Goal: Information Seeking & Learning: Check status

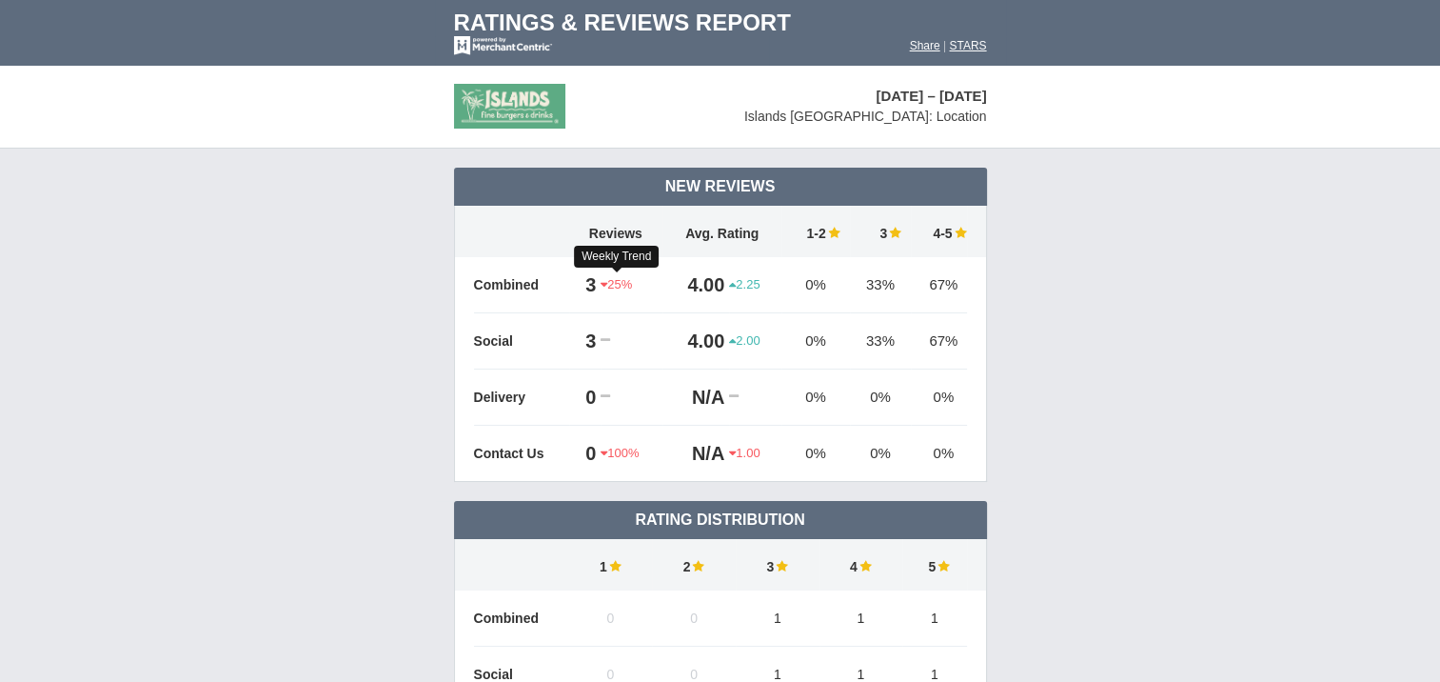
click at [610, 282] on span "25%" at bounding box center [616, 284] width 31 height 17
click at [739, 283] on span "2.25" at bounding box center [744, 284] width 30 height 17
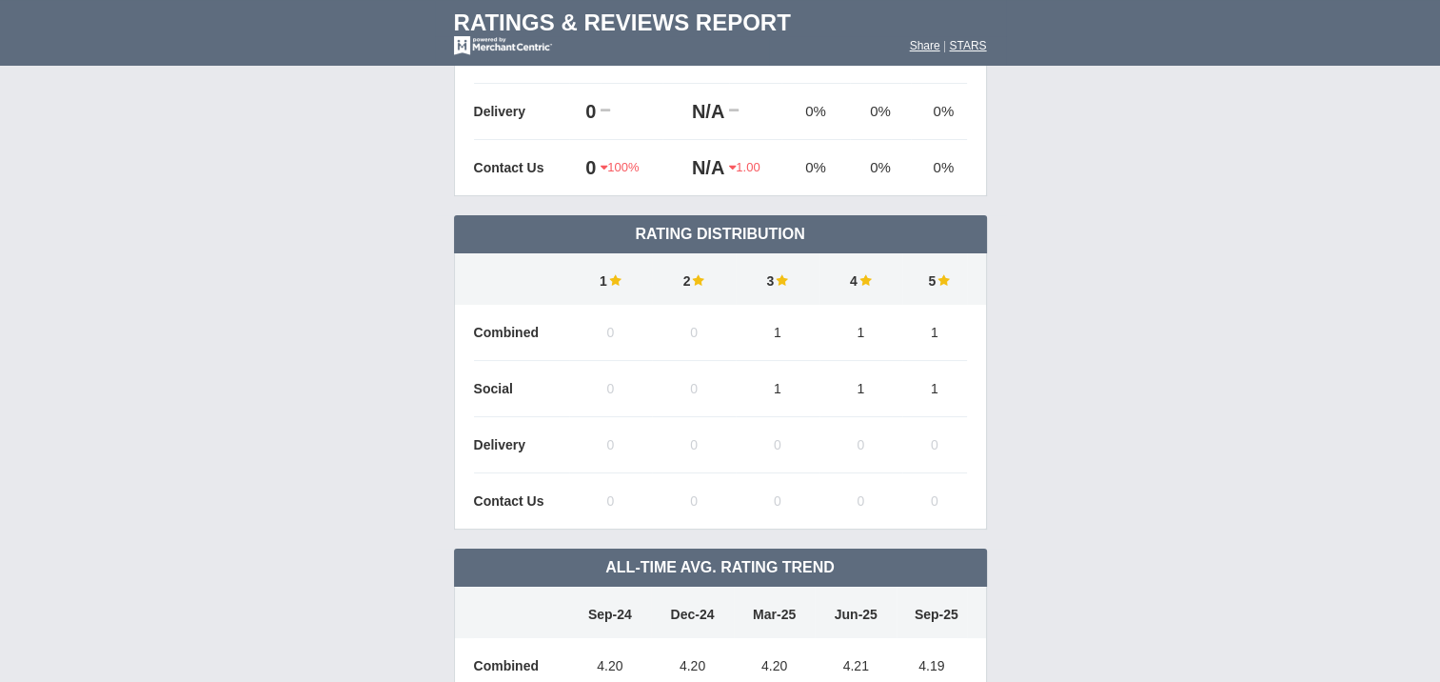
click at [778, 334] on td "1" at bounding box center [778, 333] width 84 height 56
click at [785, 402] on td "1" at bounding box center [778, 389] width 84 height 56
click at [775, 277] on img at bounding box center [781, 279] width 14 height 13
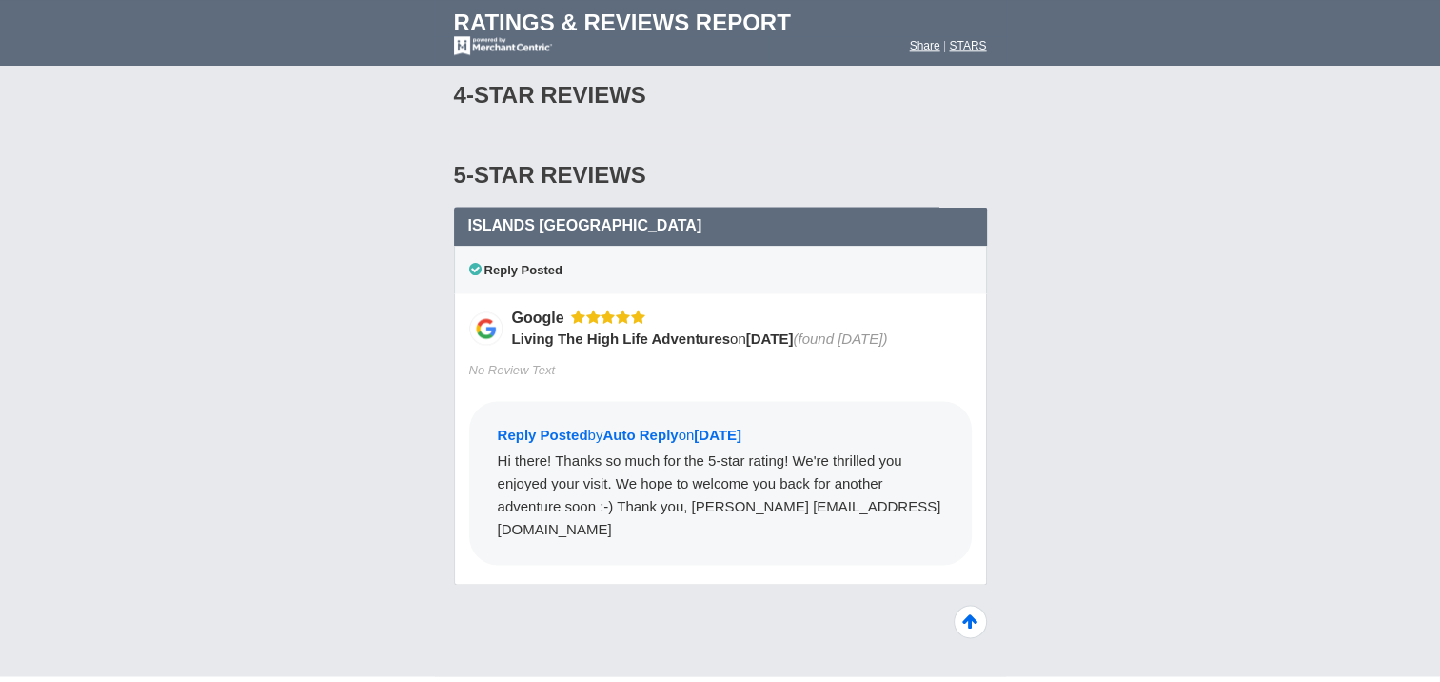
scroll to position [2409, 0]
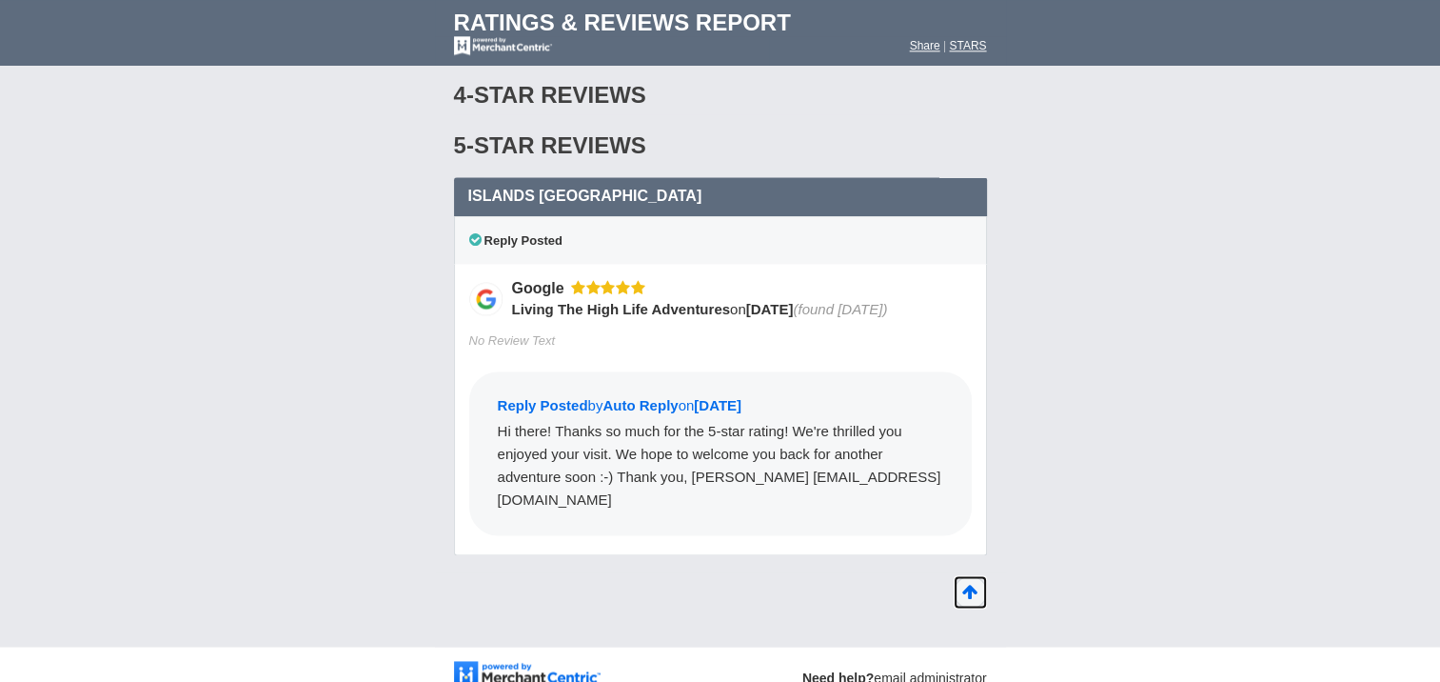
click at [977, 575] on icon at bounding box center [970, 591] width 33 height 33
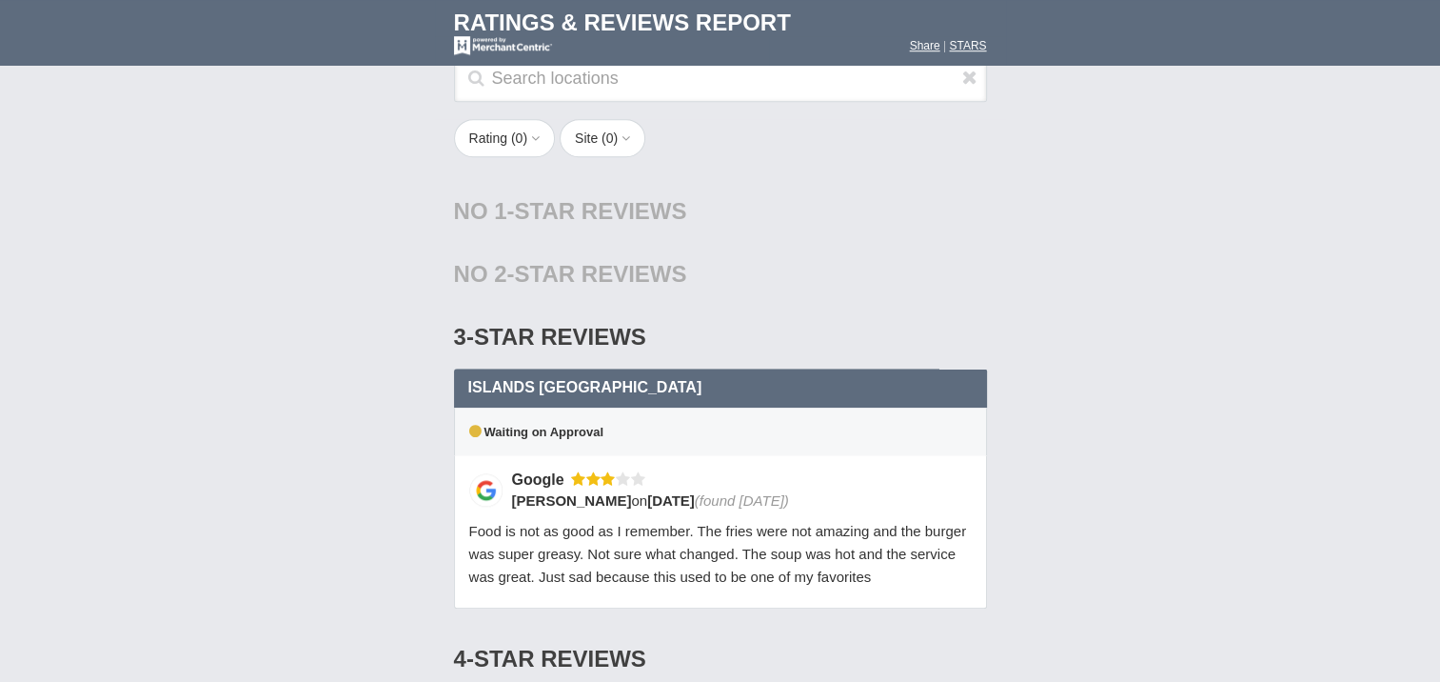
scroll to position [1406, 0]
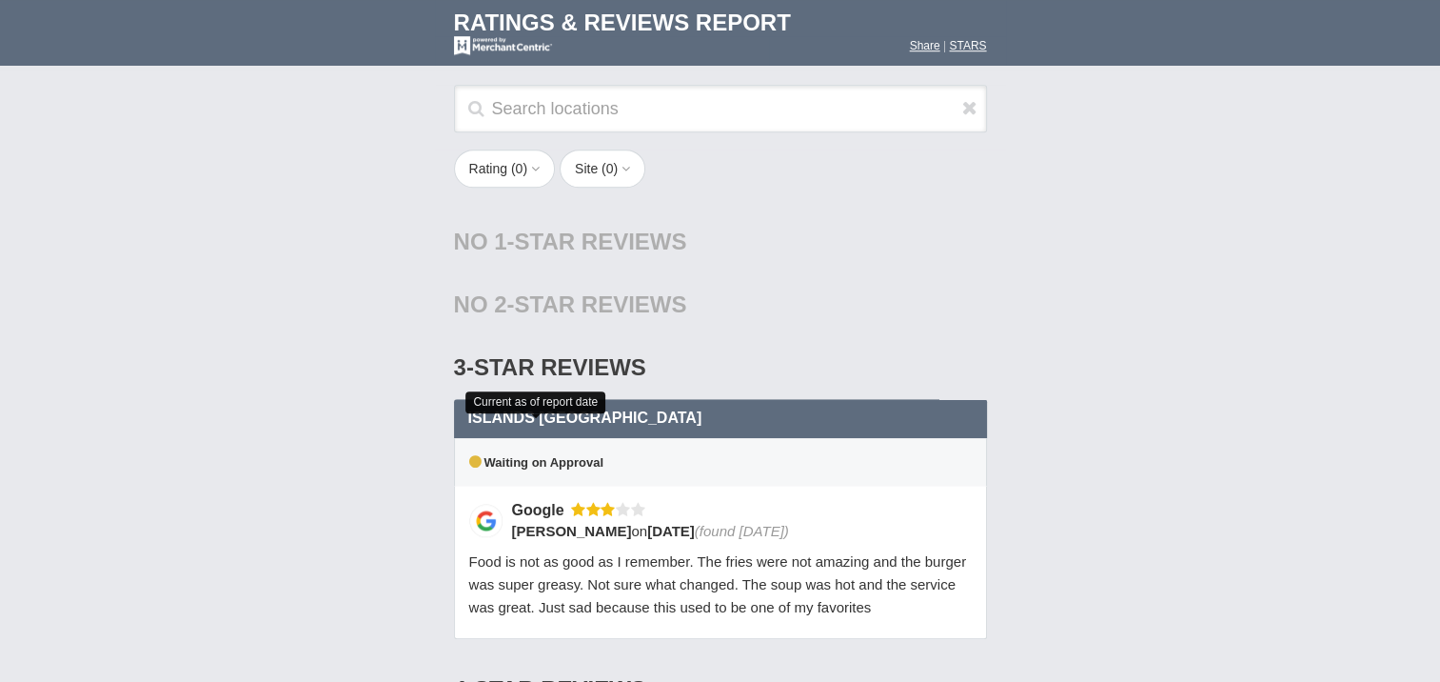
click at [476, 454] on icon at bounding box center [476, 461] width 15 height 14
click at [578, 455] on span "Waiting on Approval" at bounding box center [536, 462] width 134 height 14
click at [661, 570] on span "Food is not as good as I remember. The fries were not amazing and the burger wa…" at bounding box center [718, 584] width 498 height 62
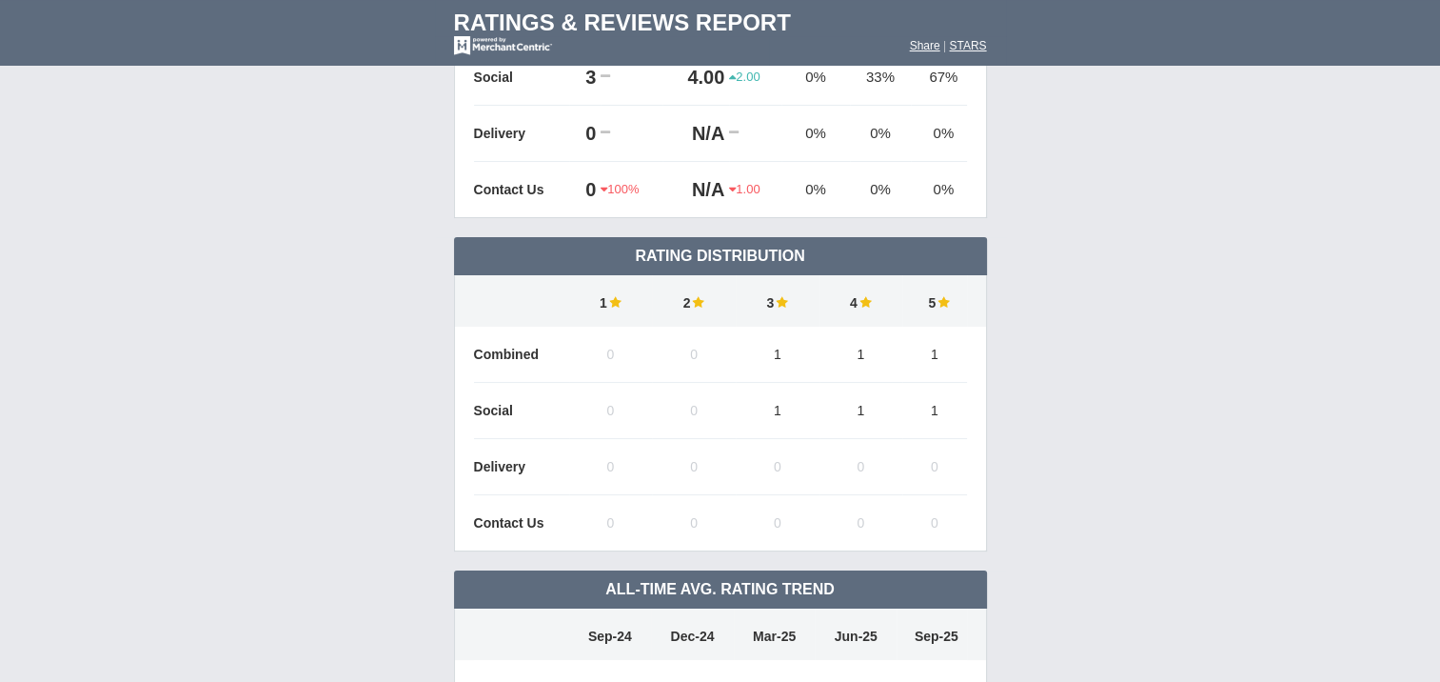
scroll to position [0, 0]
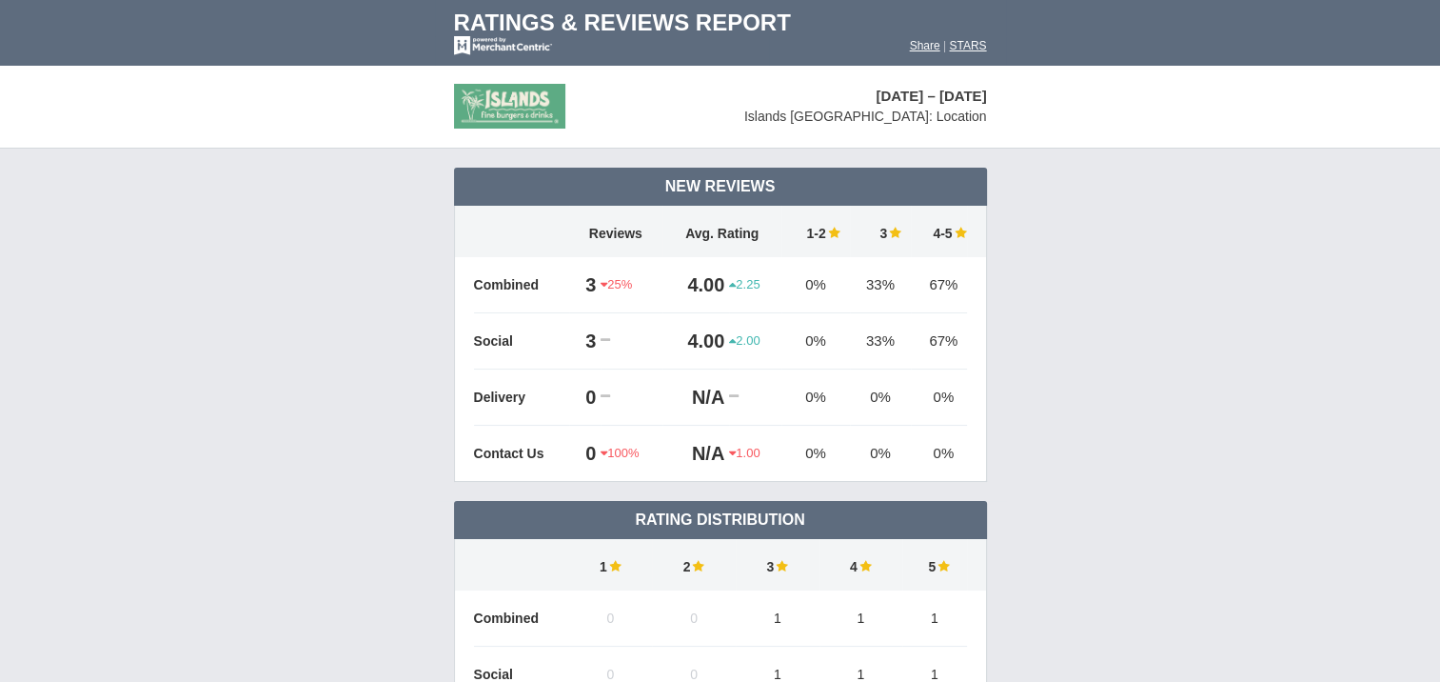
click at [482, 93] on img at bounding box center [509, 106] width 111 height 45
click at [826, 229] on img at bounding box center [833, 232] width 14 height 13
